Goal: Find specific page/section: Find specific page/section

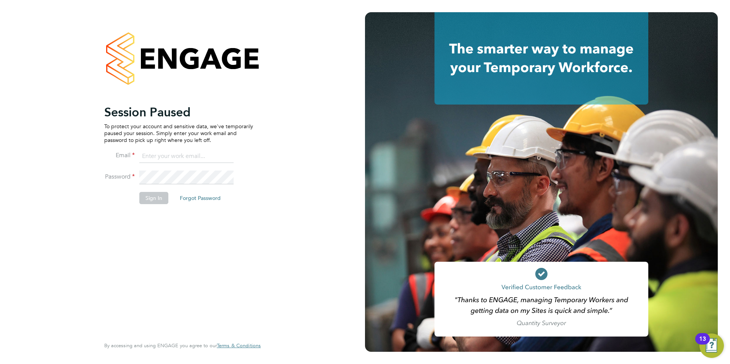
type input "[PERSON_NAME][EMAIL_ADDRESS][DOMAIN_NAME]"
click at [158, 200] on button "Sign In" at bounding box center [153, 198] width 29 height 12
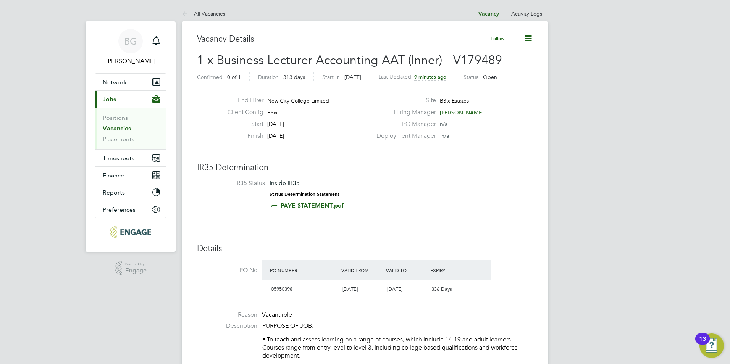
click at [127, 127] on link "Vacancies" at bounding box center [117, 128] width 28 height 7
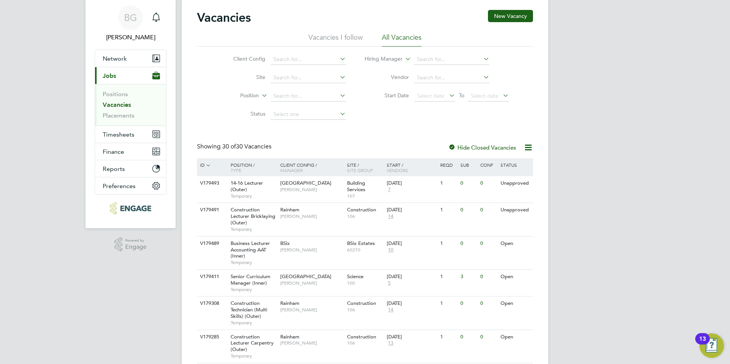
scroll to position [24, 0]
click at [95, 67] on button "Current page: Jobs" at bounding box center [130, 75] width 71 height 17
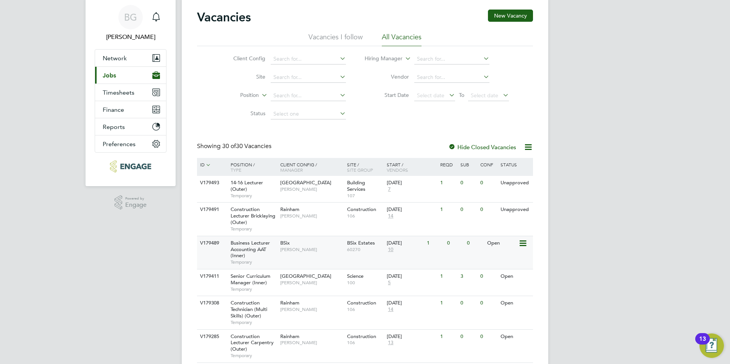
click at [330, 255] on div "BSix [PERSON_NAME]" at bounding box center [311, 246] width 67 height 20
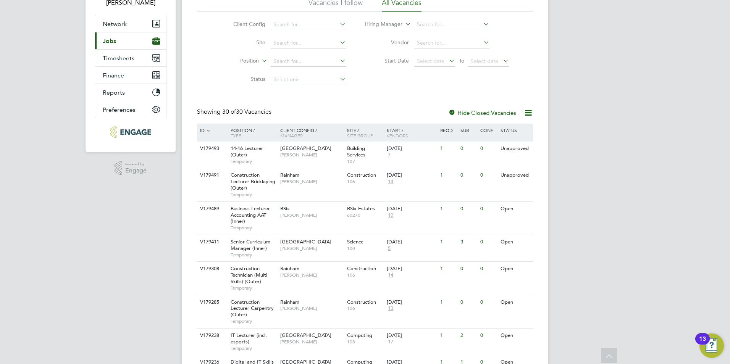
scroll to position [0, 0]
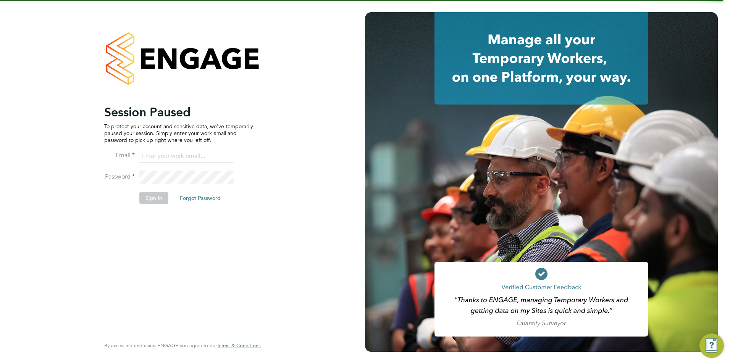
type input "[PERSON_NAME][EMAIL_ADDRESS][DOMAIN_NAME]"
